Goal: Find specific page/section: Find specific page/section

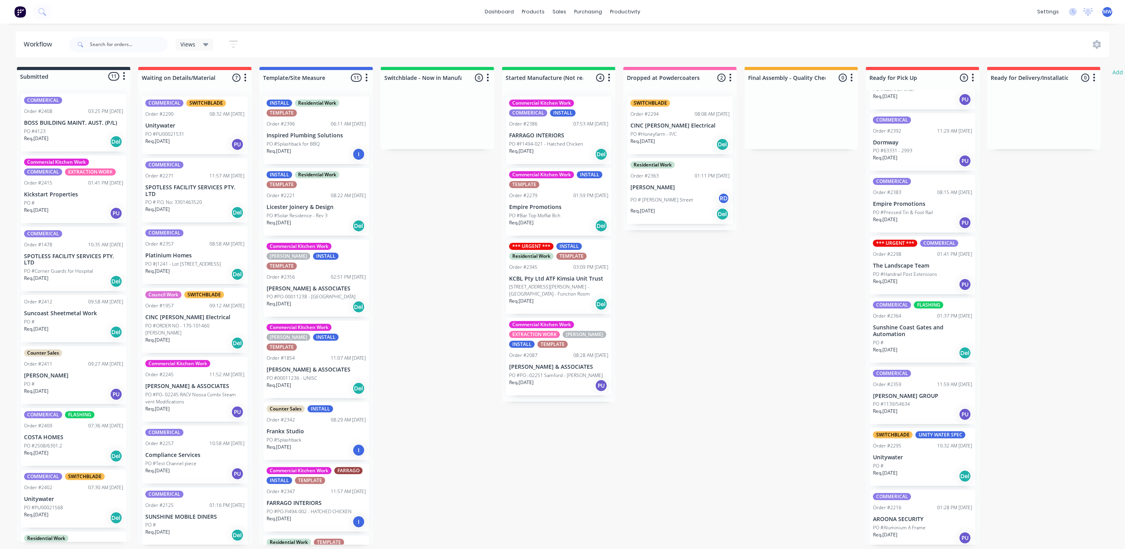
scroll to position [5, 0]
click at [111, 37] on input "text" at bounding box center [129, 45] width 78 height 16
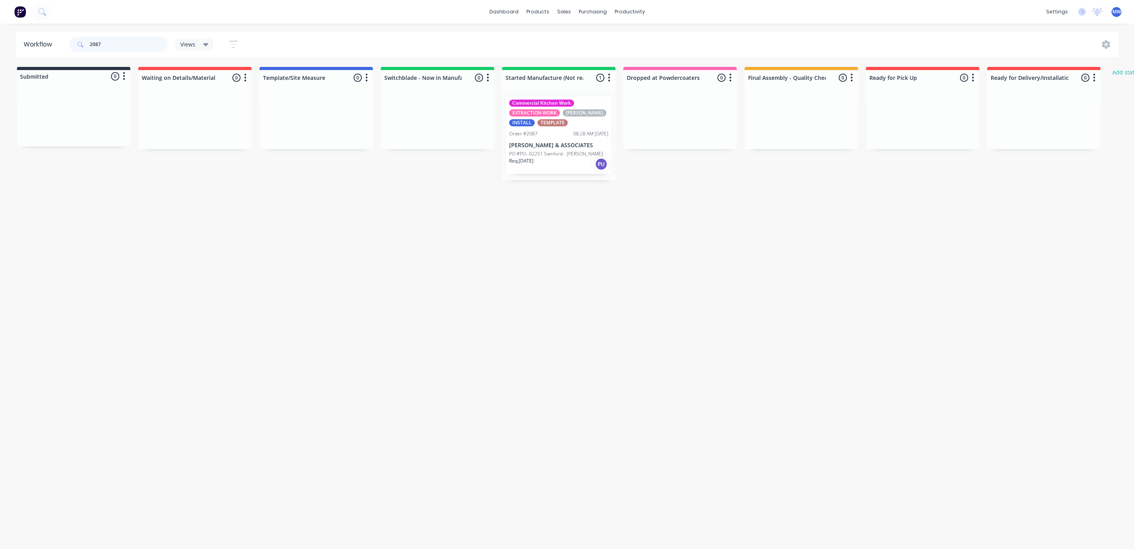
type input "2087"
drag, startPoint x: 124, startPoint y: 43, endPoint x: 45, endPoint y: 60, distance: 81.1
click at [45, 60] on div "Workflow 2087 Views Save new view None (Default) edit SCSM - MAIN edit SUNCOAST…" at bounding box center [567, 283] width 1134 height 502
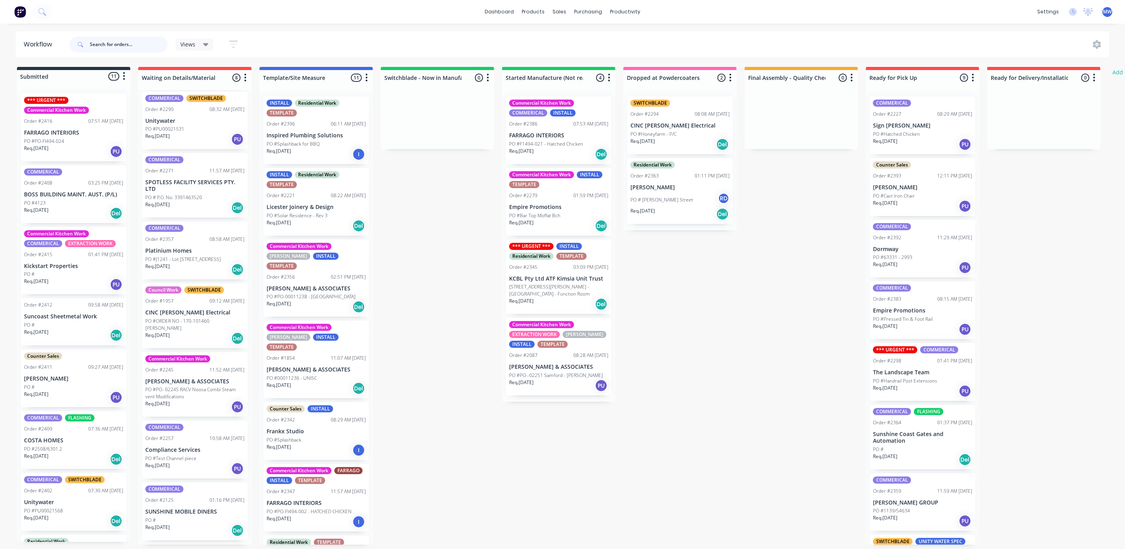
scroll to position [5, 0]
click at [197, 464] on div "Req. [DATE] PU" at bounding box center [194, 468] width 99 height 13
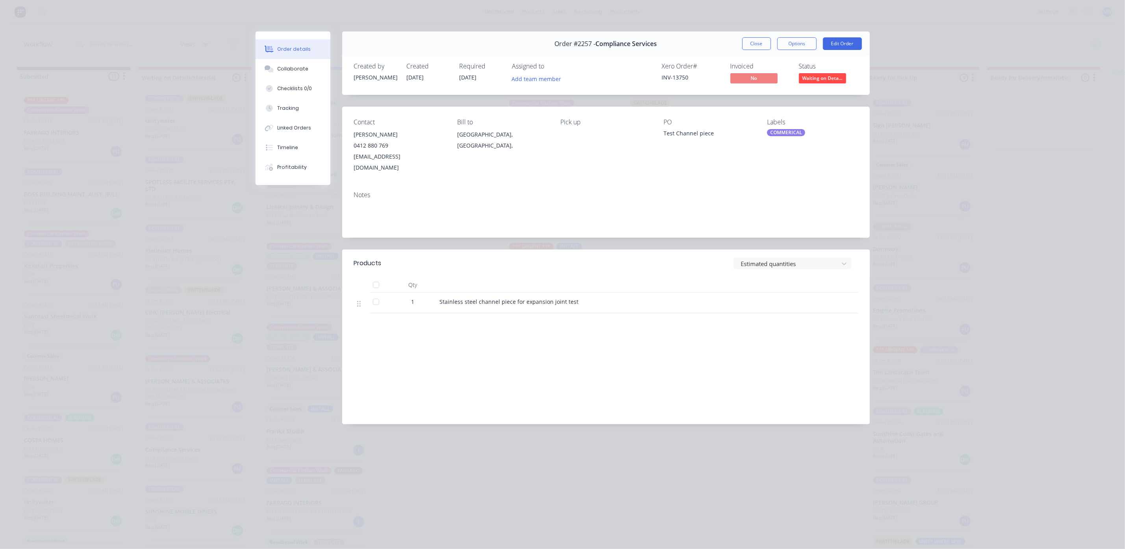
click at [750, 37] on div "Order #2257 - Compliance Services Close Options Edit Order" at bounding box center [606, 44] width 528 height 25
click at [756, 45] on button "Close" at bounding box center [756, 43] width 29 height 13
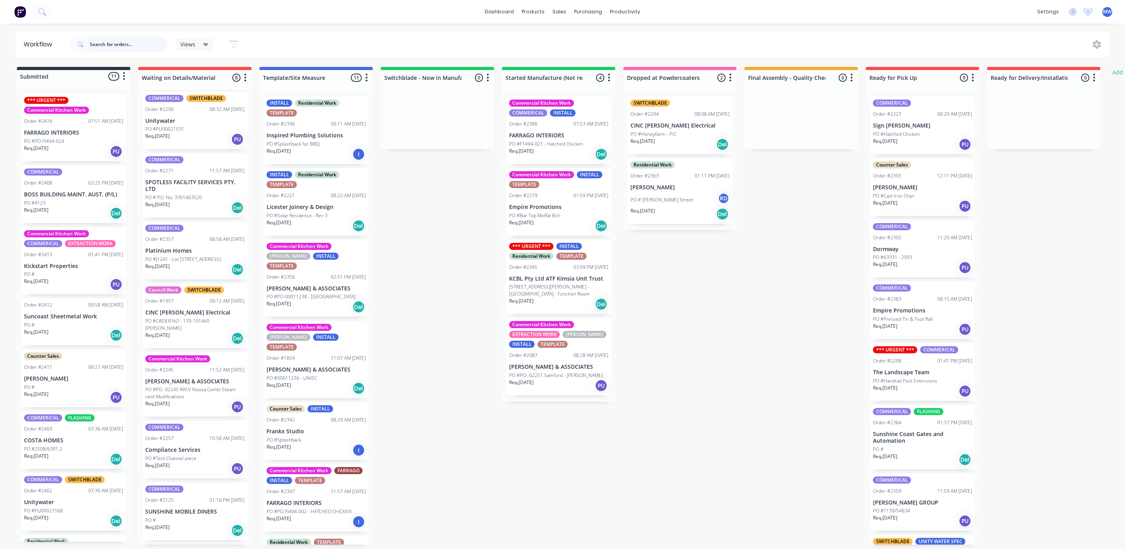
scroll to position [0, 0]
click at [219, 263] on p "PO #J1241 - Lot [STREET_ADDRESS]" at bounding box center [183, 259] width 76 height 7
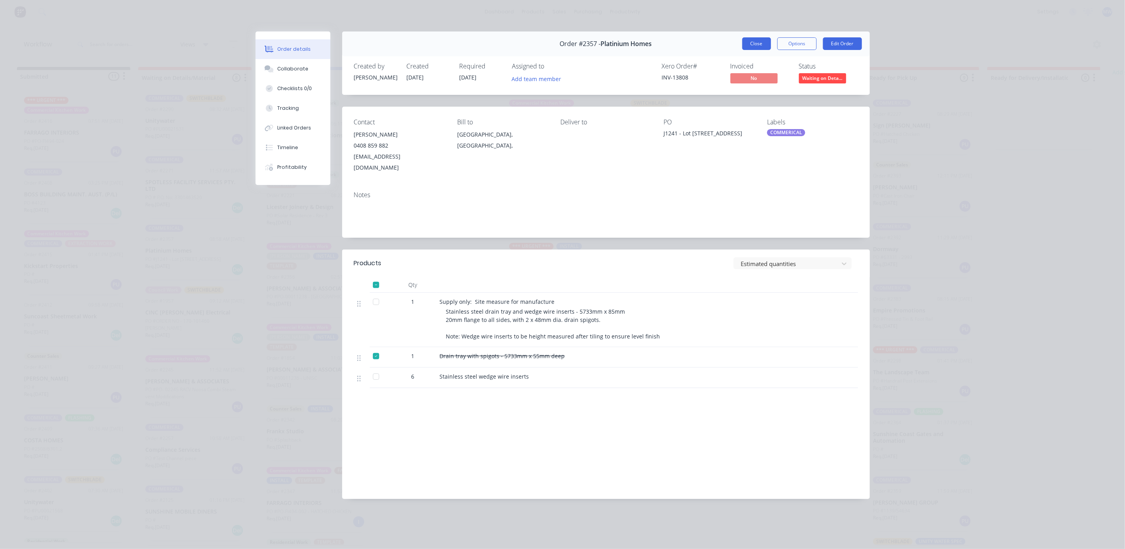
click at [757, 42] on button "Close" at bounding box center [756, 43] width 29 height 13
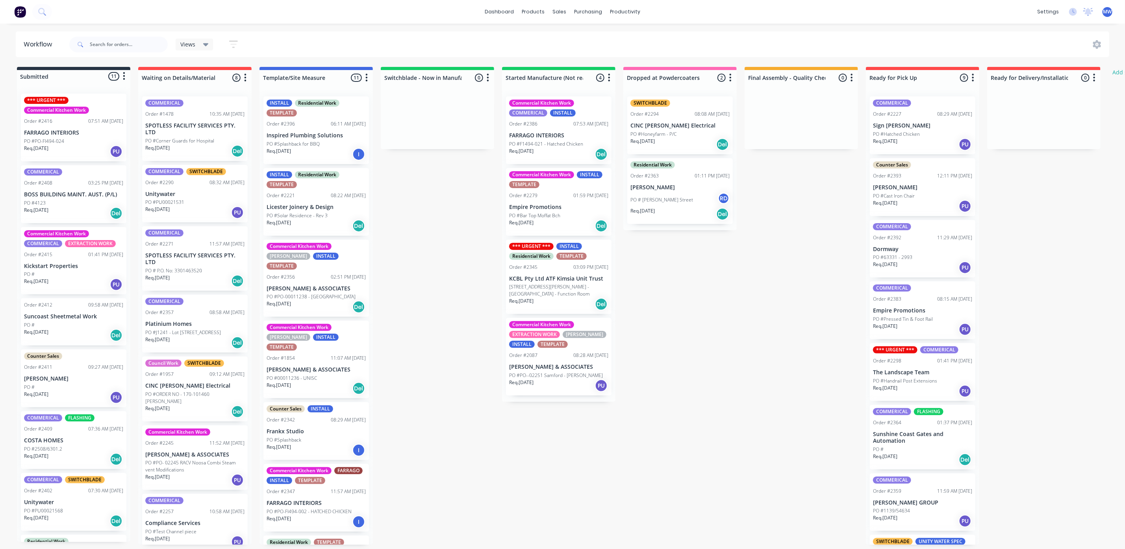
click at [68, 150] on div "Req. [DATE] PU" at bounding box center [73, 151] width 99 height 13
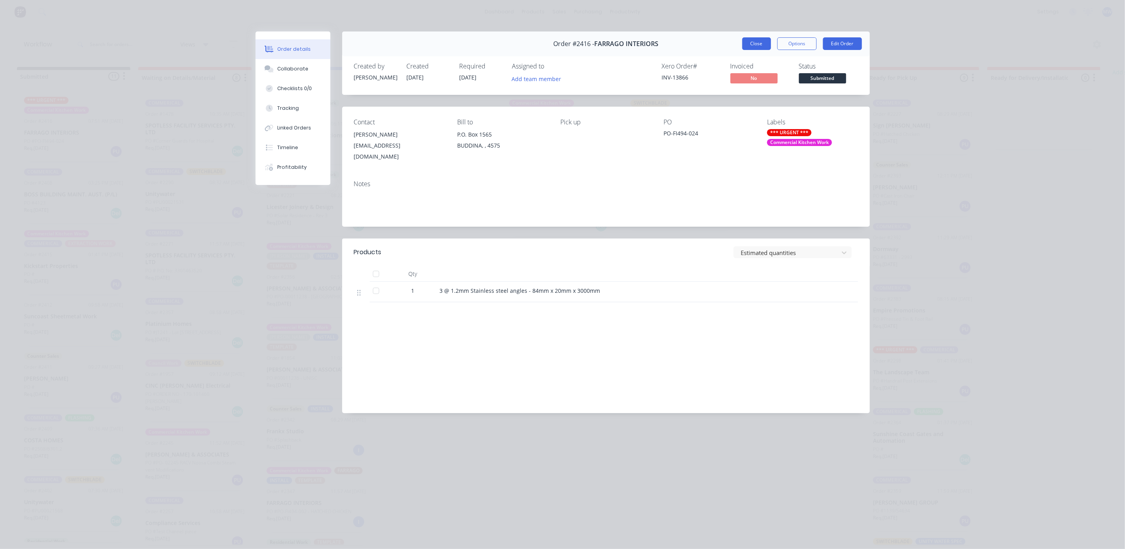
click at [758, 44] on button "Close" at bounding box center [756, 43] width 29 height 13
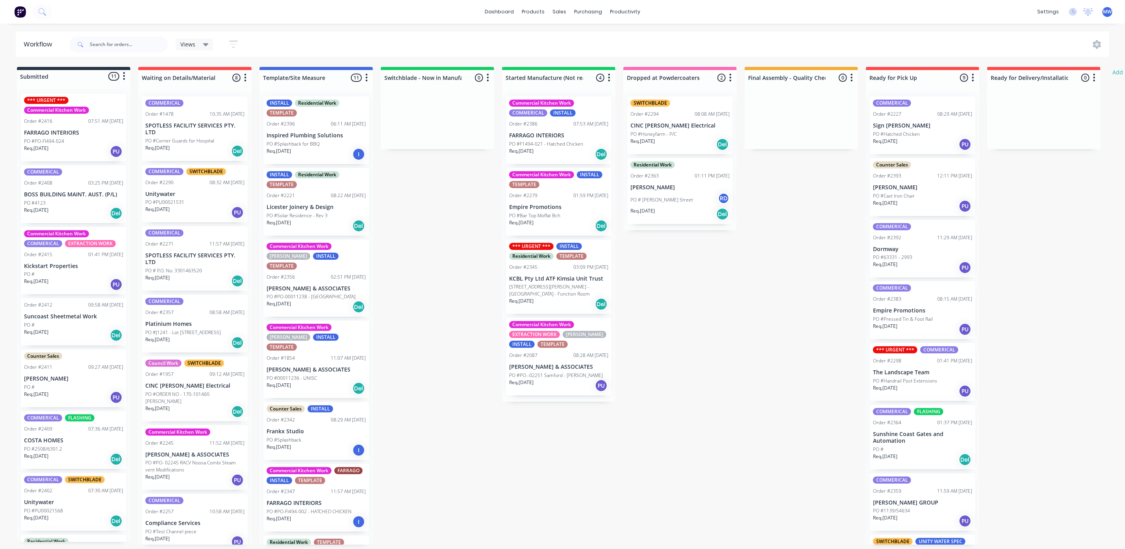
click at [69, 143] on div "PO #PO-FI494-024" at bounding box center [73, 141] width 99 height 7
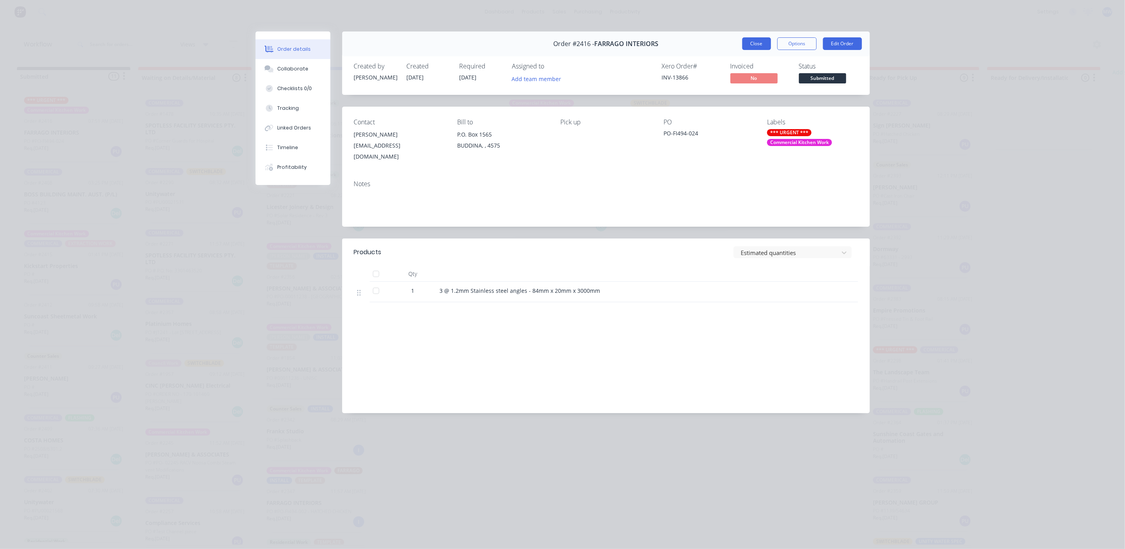
click at [759, 45] on button "Close" at bounding box center [756, 43] width 29 height 13
